Goal: Information Seeking & Learning: Learn about a topic

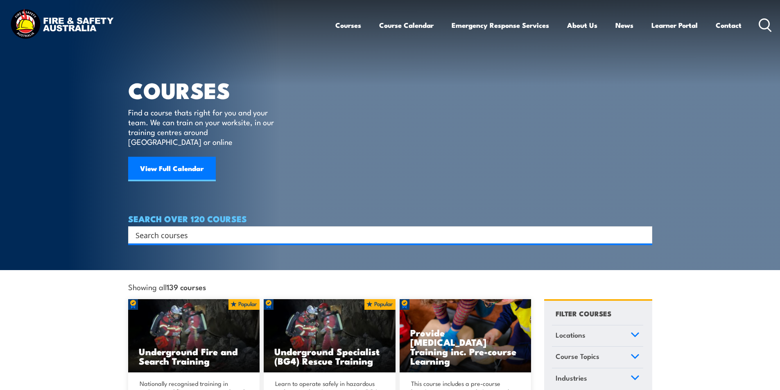
click at [198, 229] on input "Search input" at bounding box center [384, 235] width 499 height 12
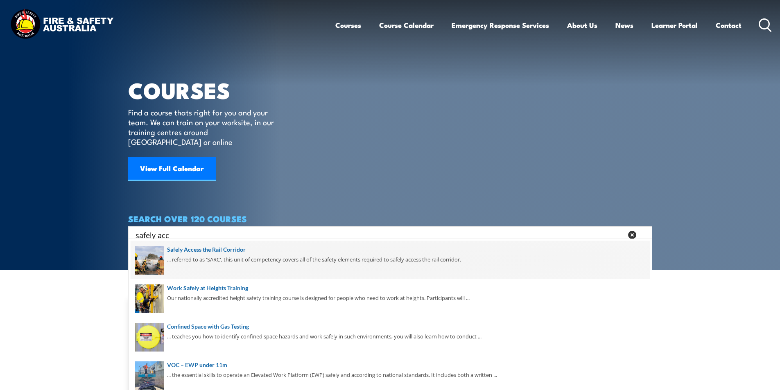
type input "safely acc"
click at [231, 248] on span at bounding box center [390, 260] width 519 height 38
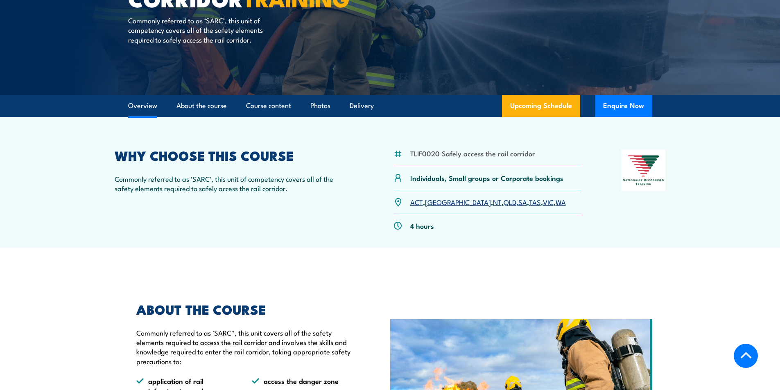
scroll to position [246, 0]
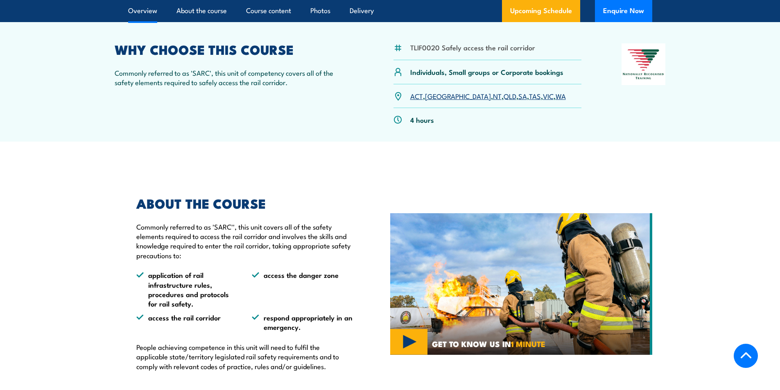
click at [503, 97] on link "QLD" at bounding box center [509, 96] width 13 height 10
